Goal: Task Accomplishment & Management: Manage account settings

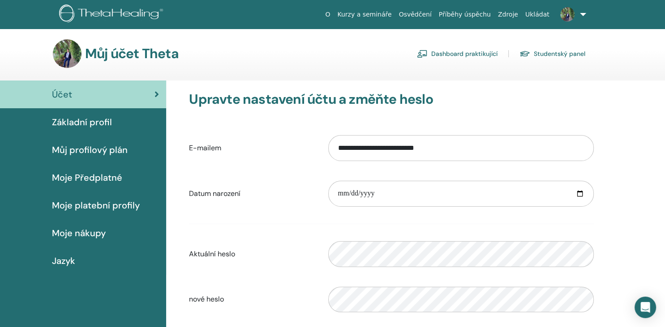
click at [463, 53] on link "Dashboard praktikující" at bounding box center [457, 54] width 81 height 14
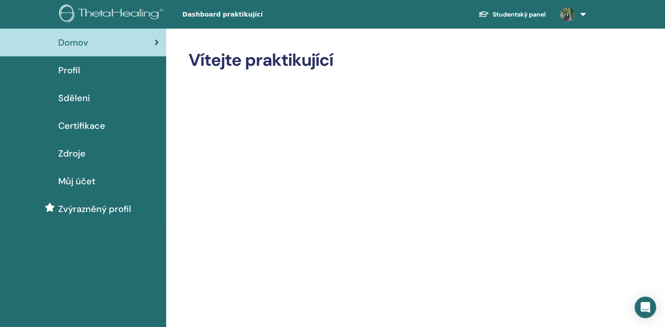
click at [81, 95] on span "Sdělení" at bounding box center [74, 97] width 32 height 13
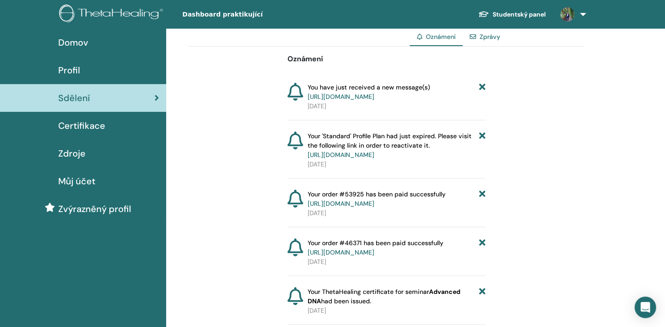
click at [495, 40] on link "Zprávy" at bounding box center [489, 37] width 21 height 8
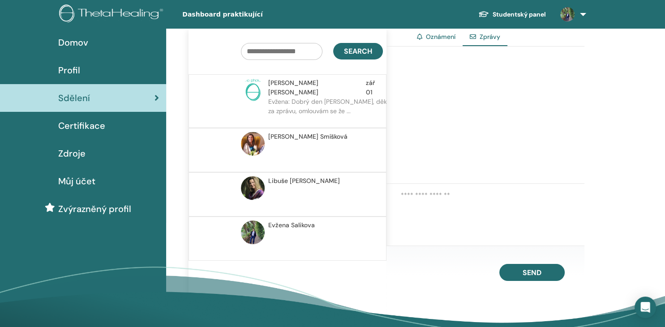
click at [281, 97] on p "Evžena: Dobrý den [PERSON_NAME], děkuji za zprávu, omlouvám se že ..." at bounding box center [333, 110] width 130 height 27
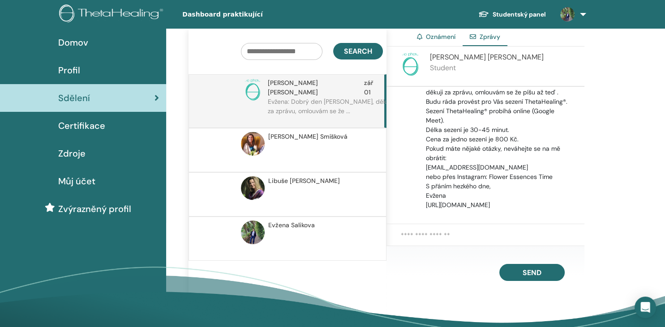
scroll to position [186, 0]
drag, startPoint x: 585, startPoint y: 196, endPoint x: 590, endPoint y: 128, distance: 67.8
click at [590, 128] on div "Search Filip Novák zář 01 Evžena: Dobrý den Filipe, děkuji za zprávu, omlouvám …" at bounding box center [415, 193] width 499 height 328
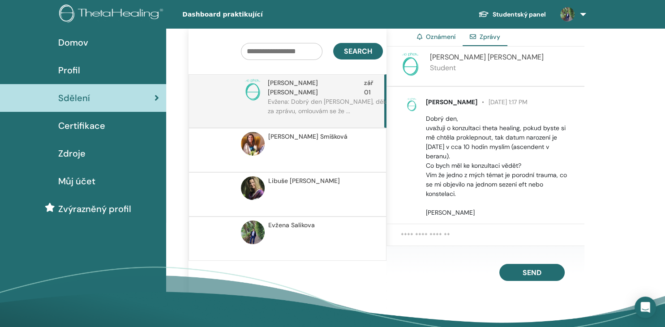
click at [69, 67] on span "Profil" at bounding box center [69, 70] width 22 height 13
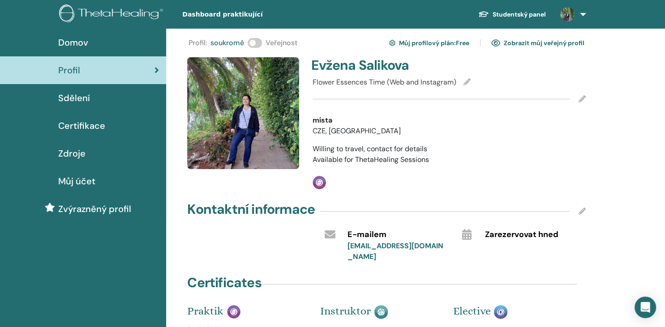
click at [260, 42] on span at bounding box center [255, 43] width 14 height 10
click at [583, 99] on icon at bounding box center [581, 98] width 7 height 7
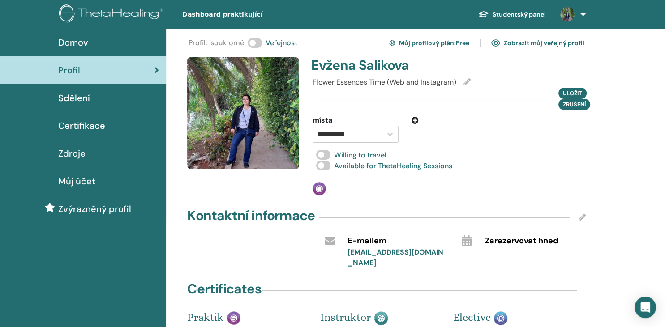
click at [317, 155] on span at bounding box center [323, 155] width 14 height 10
click at [318, 166] on span at bounding box center [323, 166] width 14 height 10
click at [568, 93] on span "Uložit" at bounding box center [572, 93] width 19 height 9
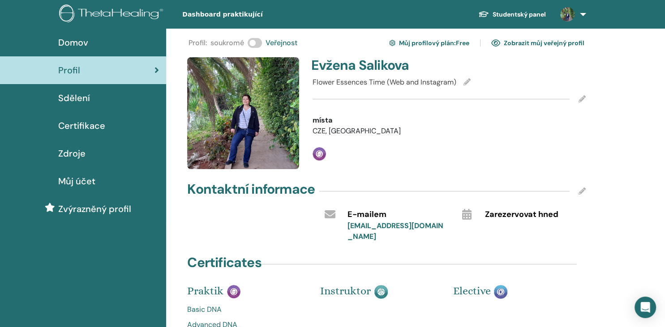
click at [564, 43] on link "Zobrazit můj veřejný profil" at bounding box center [537, 43] width 93 height 14
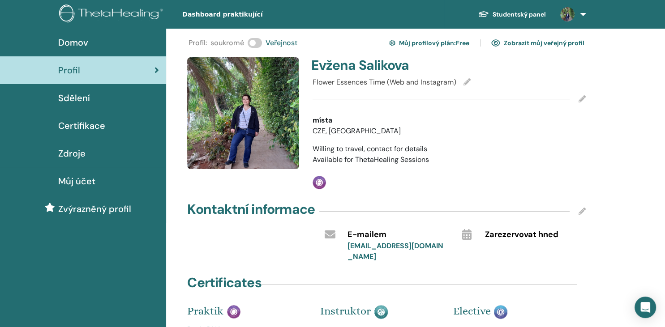
click at [241, 110] on img at bounding box center [243, 113] width 112 height 112
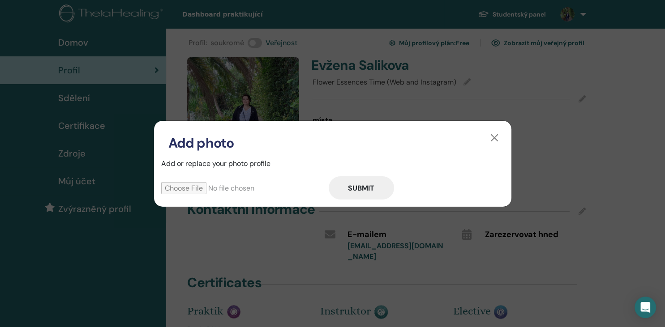
click at [179, 192] on input "file" at bounding box center [244, 188] width 167 height 12
type input "**********"
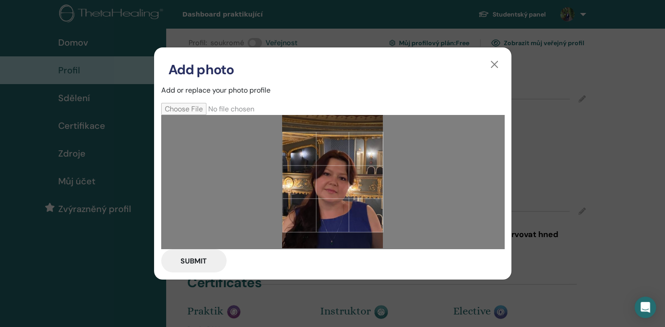
click at [346, 211] on div at bounding box center [332, 182] width 101 height 101
click at [194, 261] on button "Submit" at bounding box center [193, 260] width 65 height 23
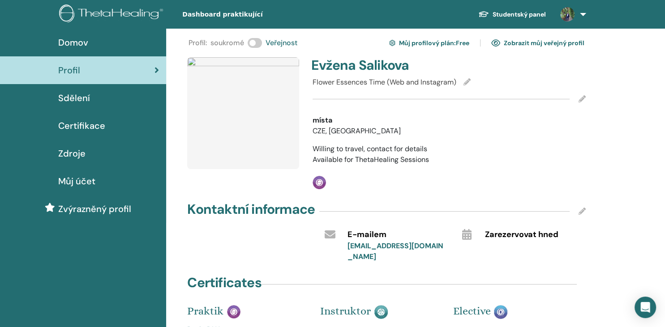
click at [580, 98] on icon at bounding box center [581, 98] width 7 height 7
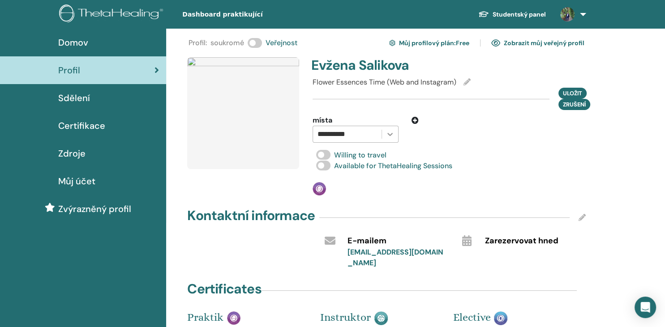
click at [392, 134] on icon at bounding box center [390, 134] width 5 height 3
click at [372, 158] on div "No options" at bounding box center [355, 157] width 86 height 18
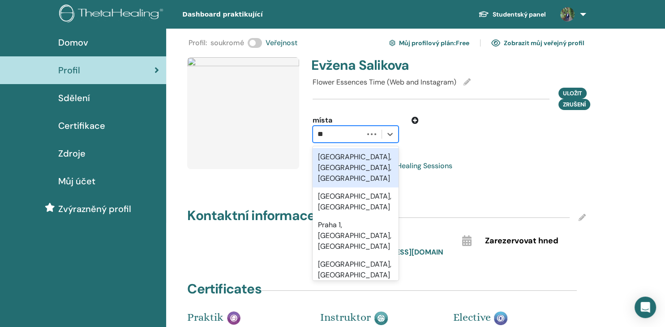
type input "*"
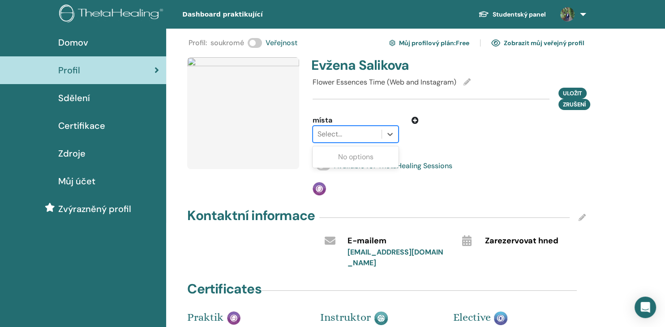
click at [470, 143] on div "Evžena Salikova Flower Essences Time (Web and Instagram) Uložit zrušení místa U…" at bounding box center [449, 126] width 284 height 138
click at [320, 154] on span at bounding box center [323, 155] width 14 height 10
click at [318, 166] on span at bounding box center [323, 166] width 14 height 10
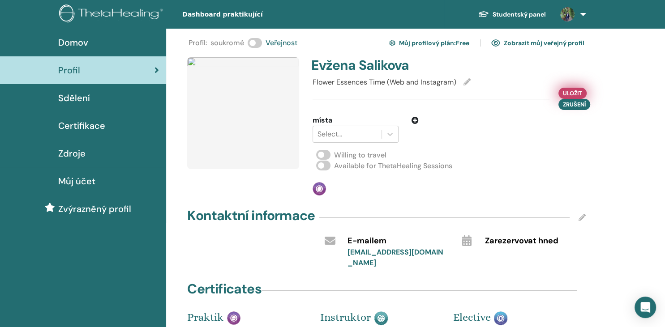
click at [574, 90] on span "Uložit" at bounding box center [572, 93] width 19 height 9
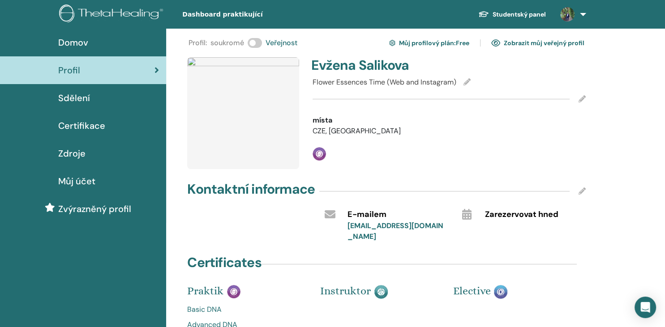
click at [560, 46] on link "Zobrazit můj veřejný profil" at bounding box center [537, 43] width 93 height 14
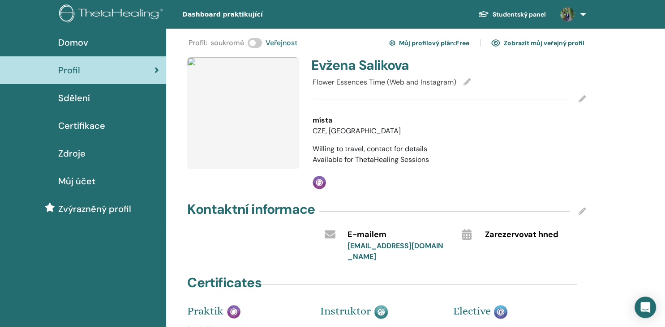
click at [249, 108] on img at bounding box center [243, 113] width 112 height 112
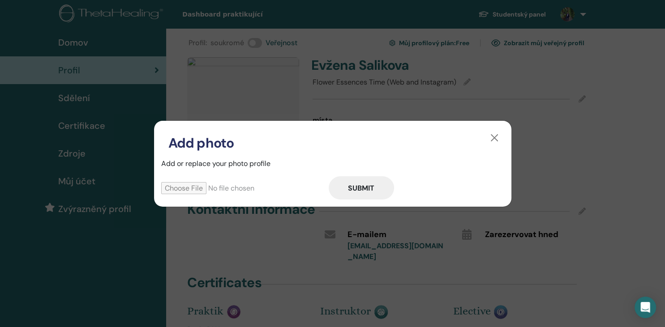
click at [184, 185] on input "file" at bounding box center [244, 188] width 167 height 12
type input "**********"
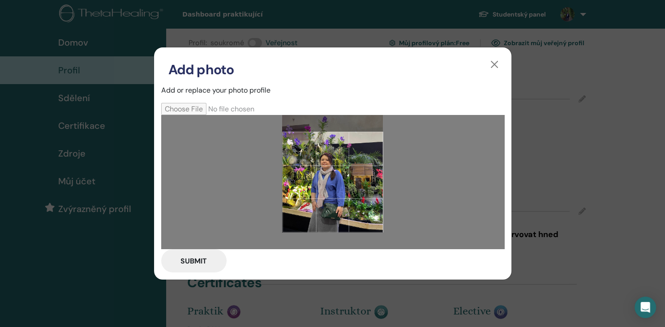
drag, startPoint x: 344, startPoint y: 201, endPoint x: 359, endPoint y: 181, distance: 24.9
click at [359, 181] on div at bounding box center [332, 182] width 101 height 101
drag, startPoint x: 354, startPoint y: 201, endPoint x: 367, endPoint y: 174, distance: 30.6
click at [367, 174] on div at bounding box center [332, 182] width 101 height 101
click at [191, 267] on button "Submit" at bounding box center [193, 260] width 65 height 23
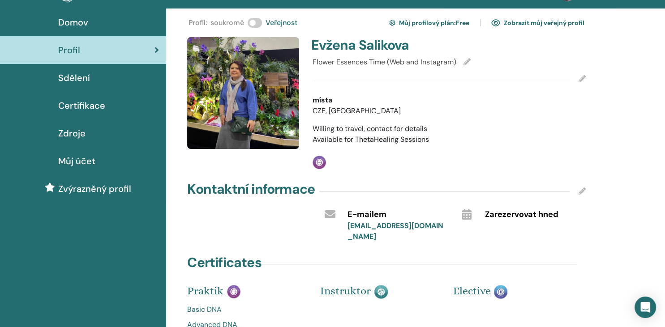
scroll to position [19, 0]
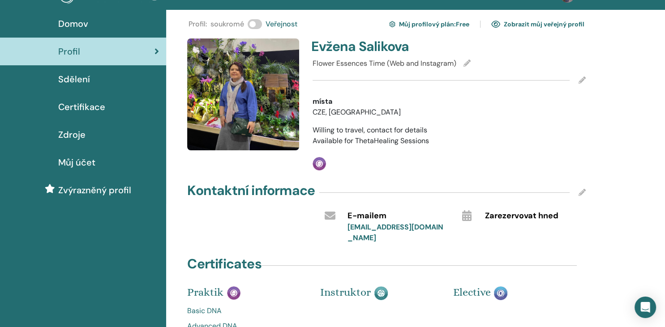
click at [91, 162] on span "Můj účet" at bounding box center [76, 162] width 37 height 13
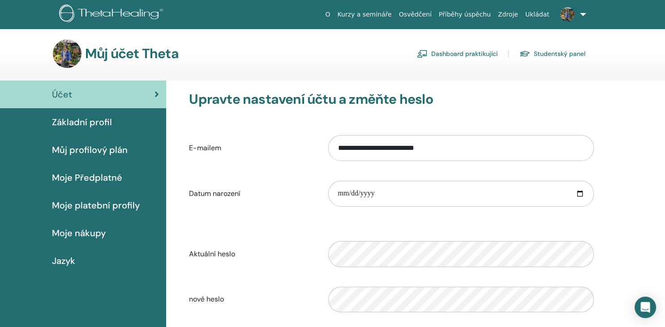
click at [93, 207] on span "Moje platební profily" at bounding box center [96, 205] width 88 height 13
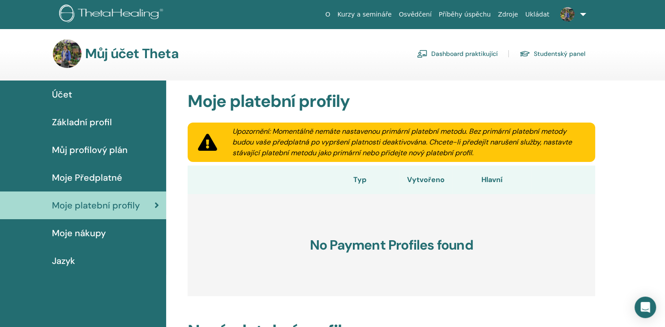
click at [105, 147] on span "Můj profilový plán" at bounding box center [90, 149] width 76 height 13
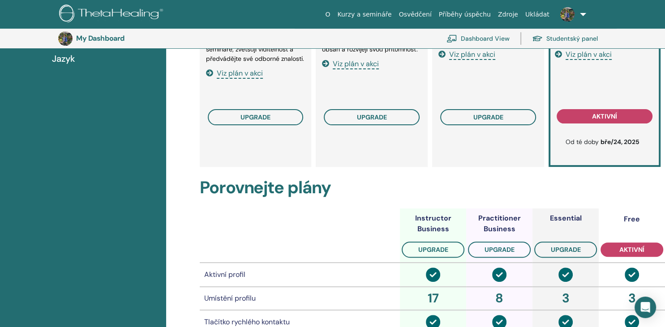
scroll to position [199, 0]
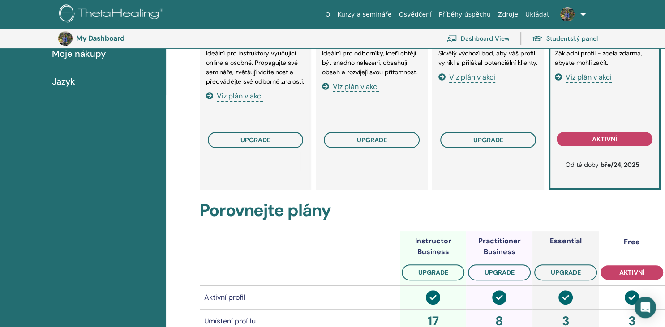
click at [597, 82] on span "Viz plán v akci" at bounding box center [588, 78] width 46 height 10
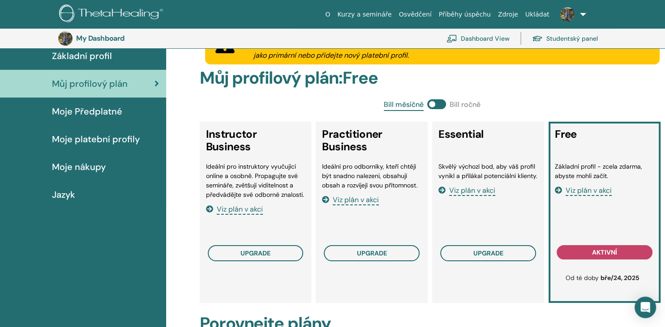
scroll to position [0, 0]
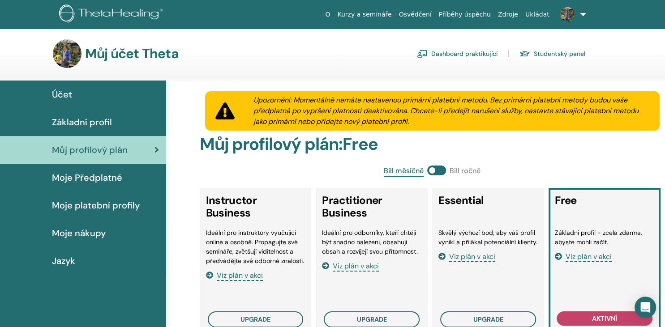
click at [75, 121] on span "Základní profil" at bounding box center [82, 121] width 60 height 13
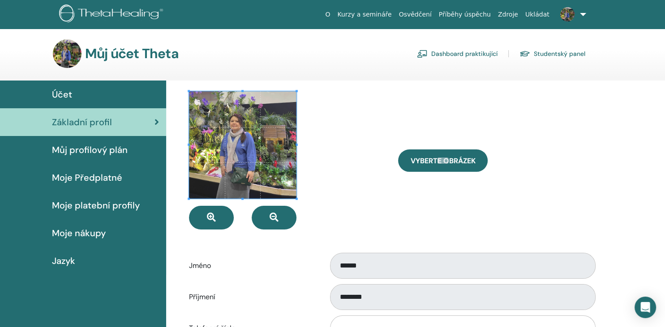
click at [73, 150] on span "Můj profilový plán" at bounding box center [90, 149] width 76 height 13
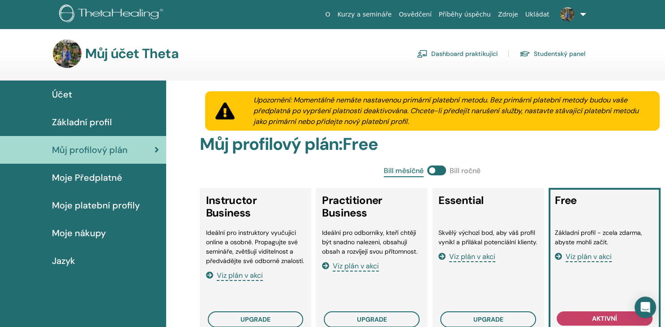
click at [81, 123] on span "Základní profil" at bounding box center [82, 121] width 60 height 13
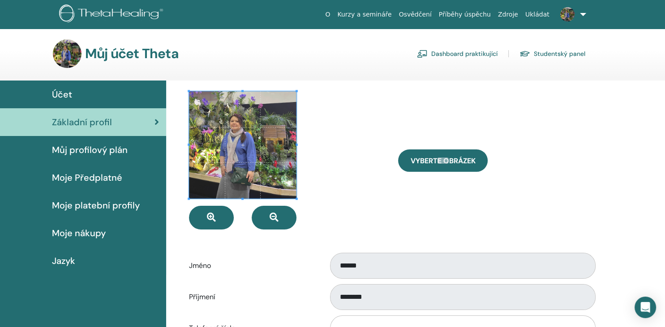
click at [69, 93] on span "Účet" at bounding box center [62, 94] width 20 height 13
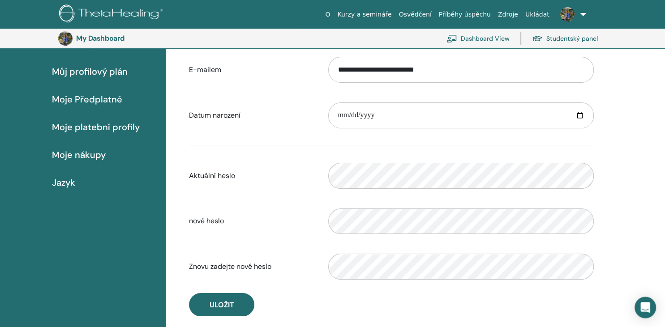
scroll to position [98, 0]
click at [89, 100] on span "Moje Předplatné" at bounding box center [87, 98] width 70 height 13
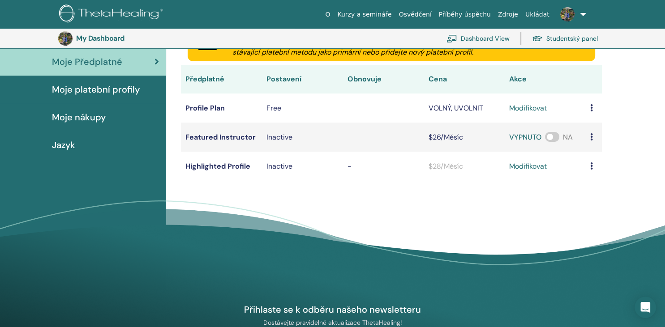
scroll to position [132, 0]
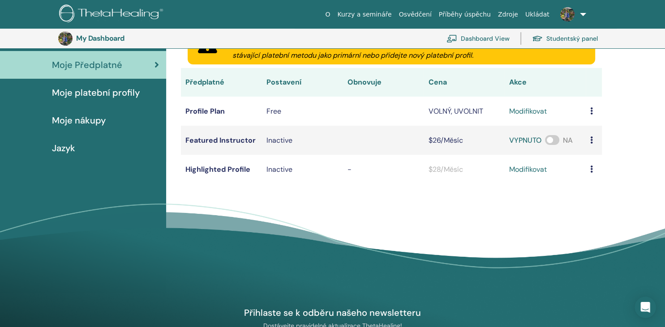
click at [593, 112] on td at bounding box center [593, 111] width 16 height 29
click at [590, 111] on td at bounding box center [593, 111] width 16 height 29
click at [589, 110] on td at bounding box center [593, 111] width 16 height 29
click at [484, 38] on link "Dashboard View" at bounding box center [477, 39] width 63 height 20
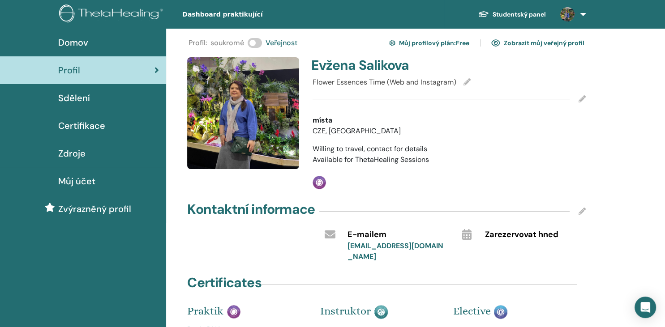
click at [363, 248] on link "[EMAIL_ADDRESS][DOMAIN_NAME]" at bounding box center [395, 251] width 96 height 20
click at [543, 234] on span "Zarezervovat hned" at bounding box center [521, 235] width 73 height 12
click at [491, 239] on span "Zarezervovat hned" at bounding box center [521, 235] width 73 height 12
click at [491, 237] on span "Zarezervovat hned" at bounding box center [521, 235] width 73 height 12
click at [461, 230] on div at bounding box center [466, 234] width 23 height 15
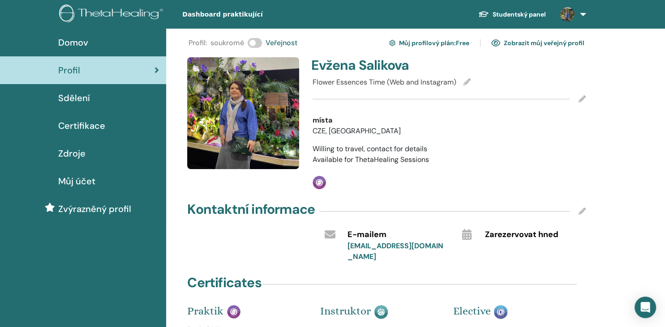
click at [461, 230] on div at bounding box center [466, 234] width 23 height 15
click at [496, 237] on span "Zarezervovat hned" at bounding box center [521, 235] width 73 height 12
